Goal: Obtain resource: Download file/media

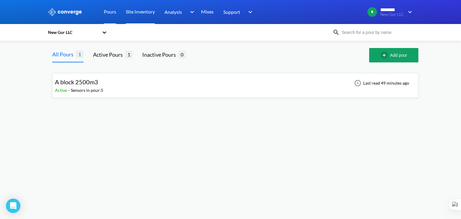
click at [149, 12] on link "Site Inventory" at bounding box center [140, 12] width 29 height 24
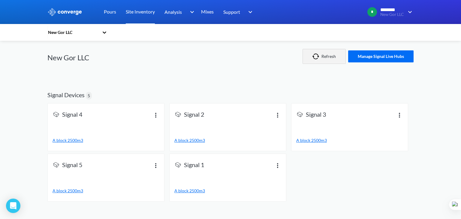
click at [330, 56] on button "Refresh" at bounding box center [324, 56] width 43 height 15
click at [229, 168] on div "Signal 1" at bounding box center [227, 167] width 107 height 13
click at [203, 166] on span "Signal 1" at bounding box center [194, 165] width 20 height 8
click at [276, 164] on img at bounding box center [277, 165] width 7 height 7
click at [265, 162] on div "View info" at bounding box center [262, 159] width 38 height 11
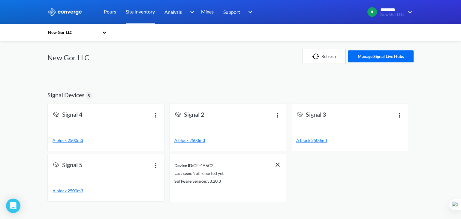
click at [213, 172] on div "Last seen : Not reported yet" at bounding box center [198, 173] width 49 height 7
click at [231, 159] on div "Device ID : CE-4A6C2 Last seen : Not reported yet Software version : v3.20.3" at bounding box center [228, 177] width 116 height 47
click at [198, 168] on div "Device ID : CE-4A6C2" at bounding box center [198, 165] width 49 height 7
click at [76, 141] on span "A block 2500m3" at bounding box center [68, 140] width 31 height 5
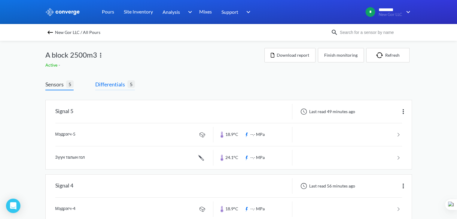
click at [112, 85] on span "Differentials" at bounding box center [111, 84] width 32 height 8
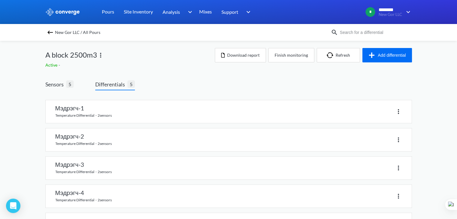
click at [112, 104] on link at bounding box center [229, 111] width 366 height 23
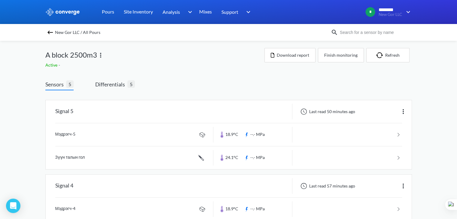
click at [70, 83] on span "5" at bounding box center [70, 84] width 8 height 8
click at [121, 82] on span "Differentials" at bounding box center [111, 84] width 32 height 8
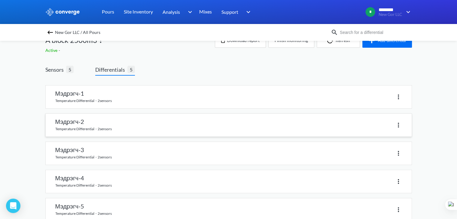
scroll to position [28, 0]
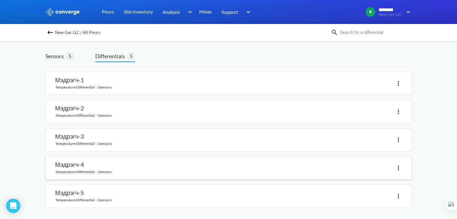
click at [77, 165] on link at bounding box center [229, 168] width 366 height 23
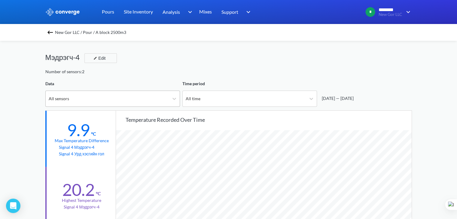
click at [163, 100] on div "All sensors" at bounding box center [107, 99] width 123 height 16
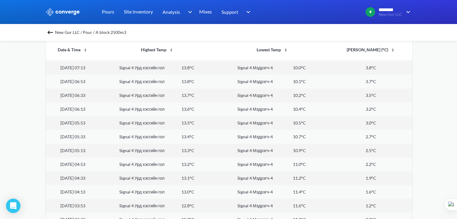
scroll to position [180, 0]
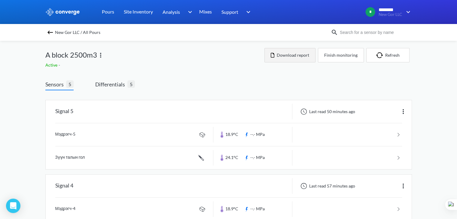
click at [296, 58] on button "Download report" at bounding box center [289, 55] width 51 height 14
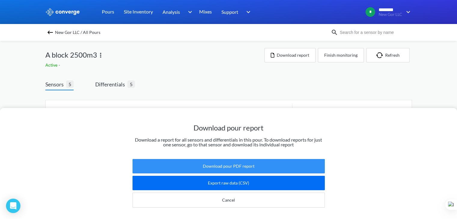
click at [251, 164] on button "Download pour PDF report" at bounding box center [228, 166] width 192 height 14
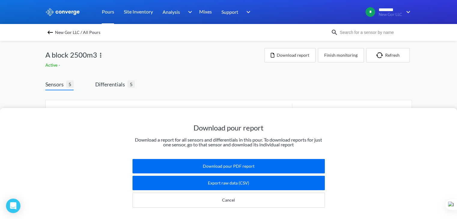
click at [103, 11] on link "Pours" at bounding box center [108, 12] width 12 height 24
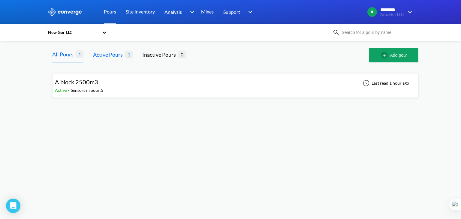
click at [119, 57] on div "Active Pours" at bounding box center [109, 54] width 32 height 8
click at [87, 82] on span "A block 2500m3" at bounding box center [76, 81] width 43 height 7
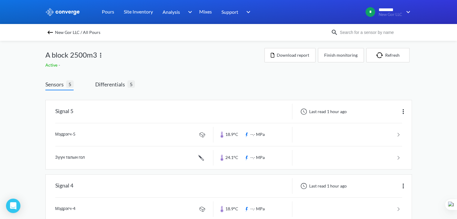
click at [72, 9] on img at bounding box center [62, 12] width 35 height 8
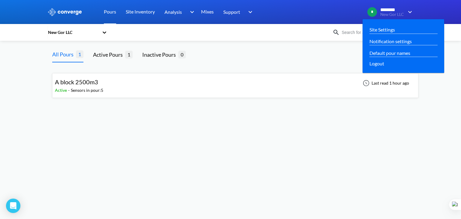
click at [413, 12] on img at bounding box center [409, 11] width 10 height 7
click at [389, 27] on link "Site Settings" at bounding box center [383, 30] width 26 height 8
